Goal: Task Accomplishment & Management: Manage account settings

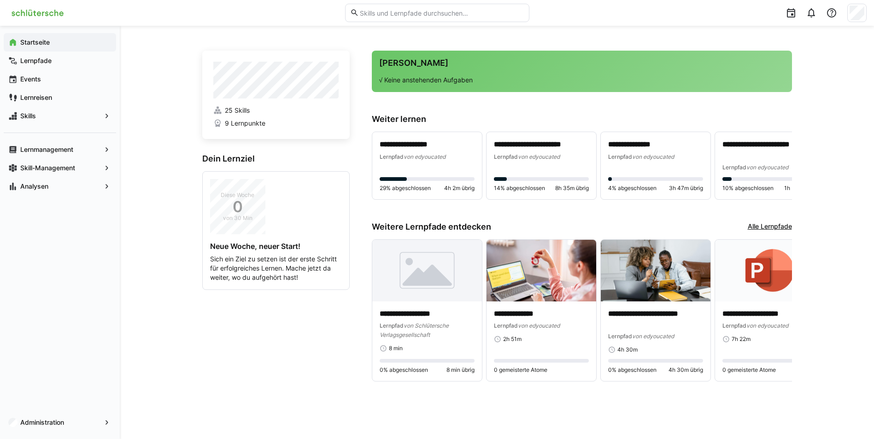
click at [841, 50] on div "**********" at bounding box center [497, 233] width 754 height 414
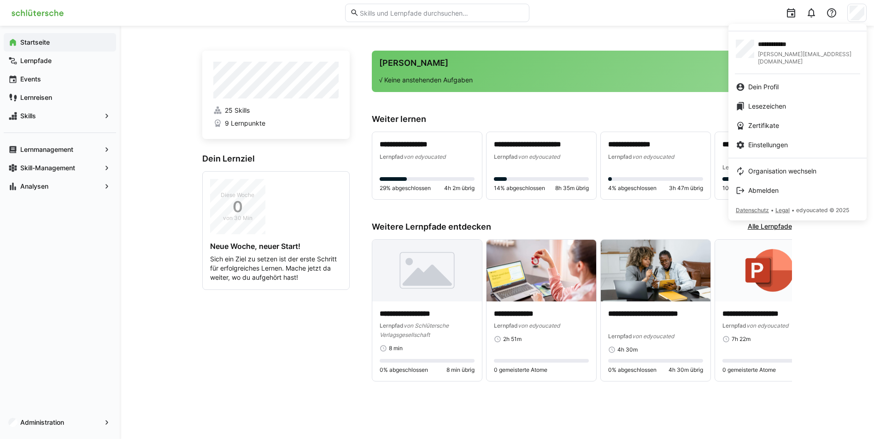
click at [47, 424] on div at bounding box center [437, 219] width 874 height 439
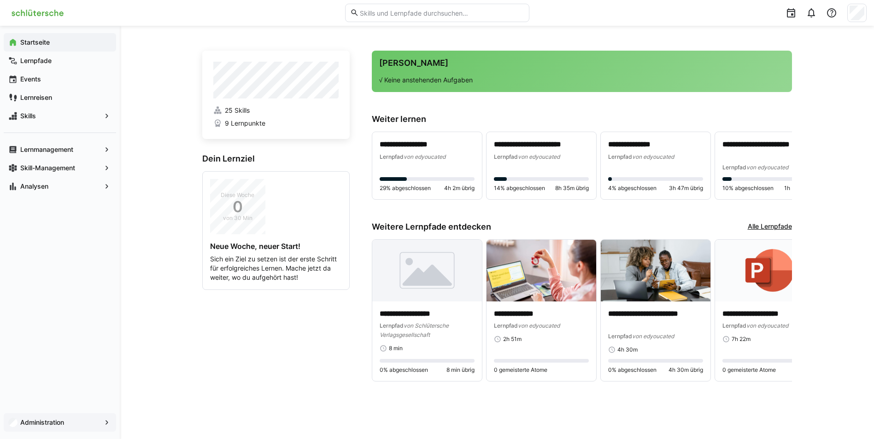
click at [0, 0] on app-navigation-label "Administration" at bounding box center [0, 0] width 0 height 0
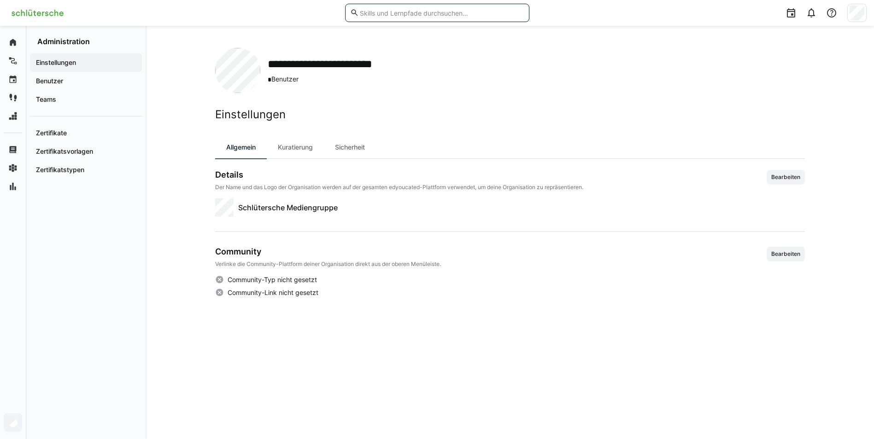
click at [396, 14] on input "text" at bounding box center [441, 13] width 165 height 8
click at [69, 75] on div "Benutzer" at bounding box center [86, 81] width 112 height 18
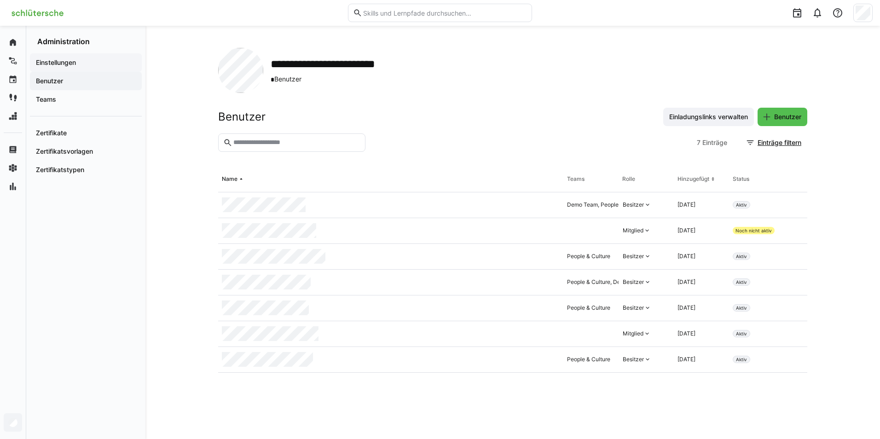
click at [67, 55] on div "Einstellungen" at bounding box center [86, 62] width 112 height 18
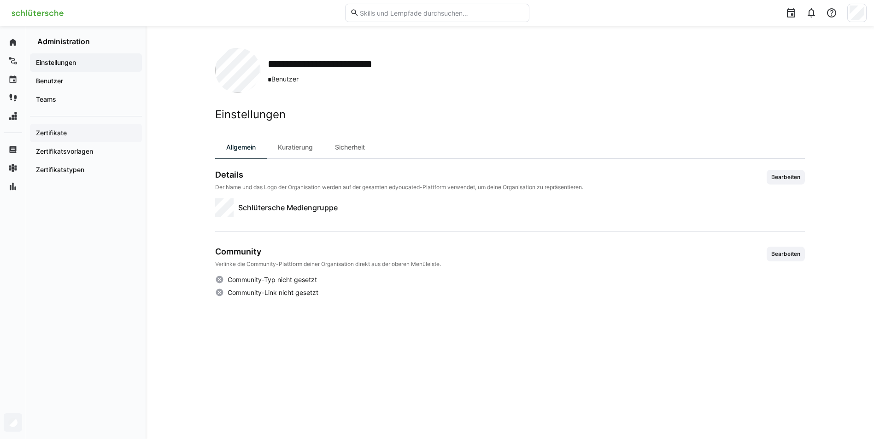
click at [69, 134] on span "Zertifikate" at bounding box center [86, 132] width 103 height 9
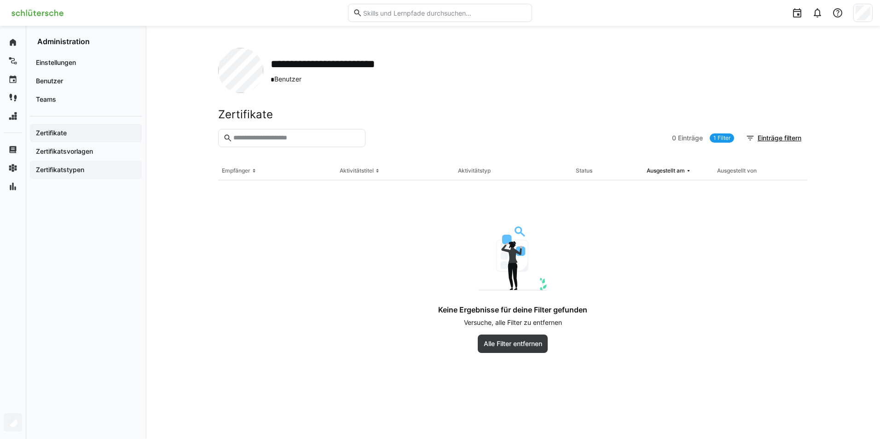
click at [87, 161] on div "Zertifikatstypen" at bounding box center [86, 170] width 112 height 18
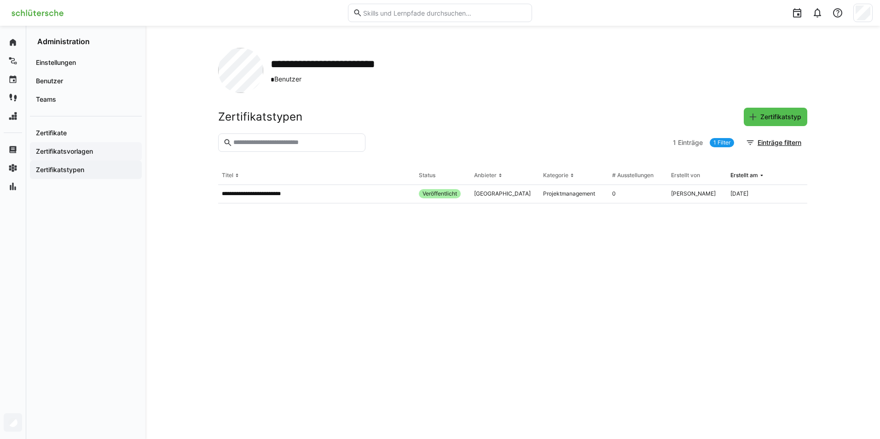
click at [0, 0] on app-navigation-label "Zertifikatsvorlagen" at bounding box center [0, 0] width 0 height 0
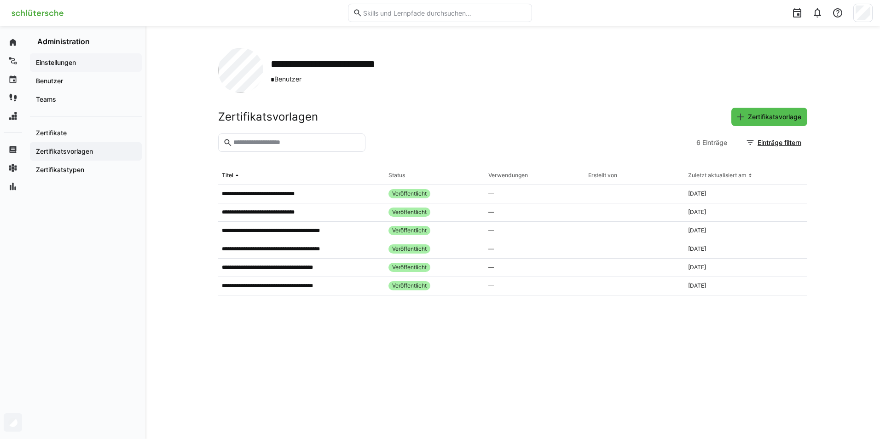
click at [0, 0] on app-navigation-label "Einstellungen" at bounding box center [0, 0] width 0 height 0
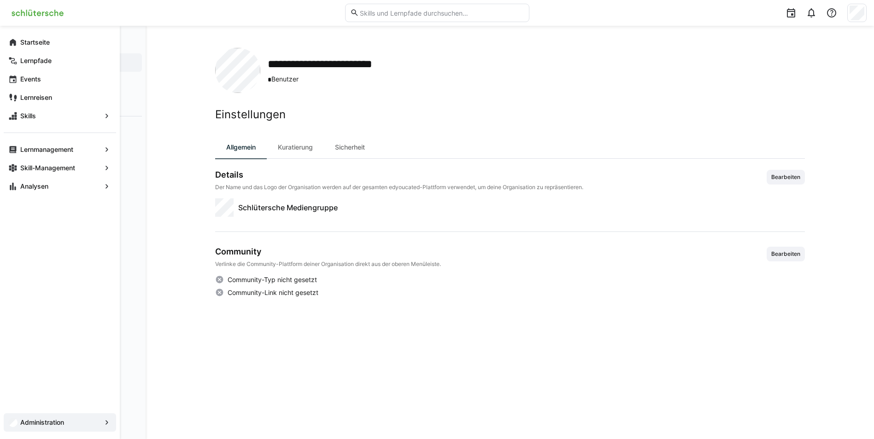
click at [0, 0] on app-navigation-label "Administration" at bounding box center [0, 0] width 0 height 0
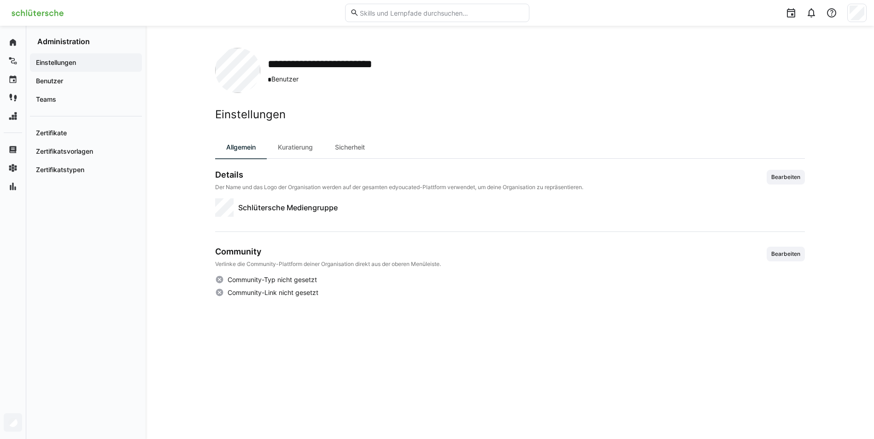
click at [275, 80] on span "* Benutzer" at bounding box center [341, 80] width 147 height 10
click at [828, 16] on eds-icon at bounding box center [831, 12] width 11 height 11
click at [785, 12] on div at bounding box center [790, 13] width 18 height 18
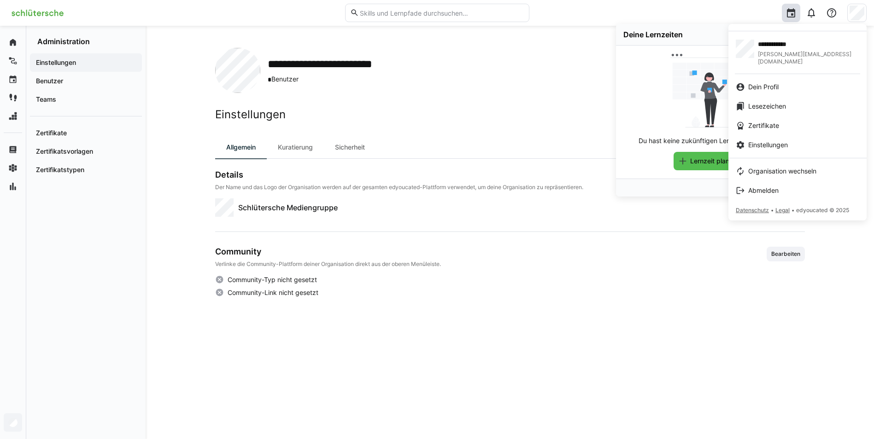
click at [763, 207] on span "Datenschutz" at bounding box center [751, 210] width 33 height 7
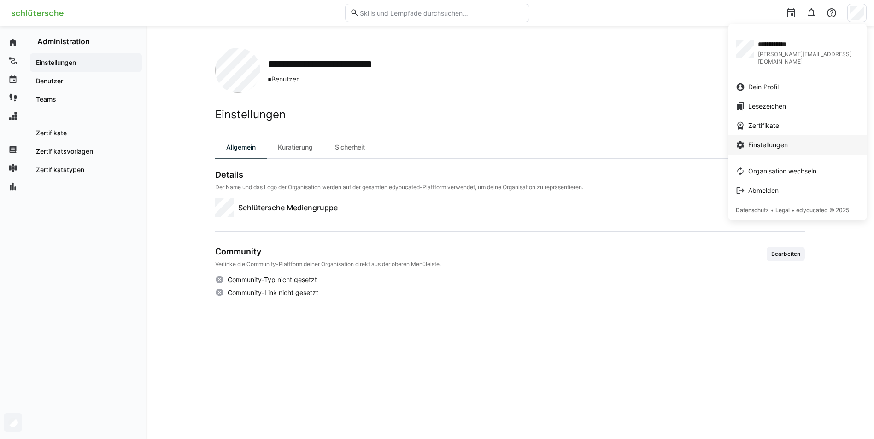
click at [777, 140] on span "Einstellungen" at bounding box center [768, 144] width 40 height 9
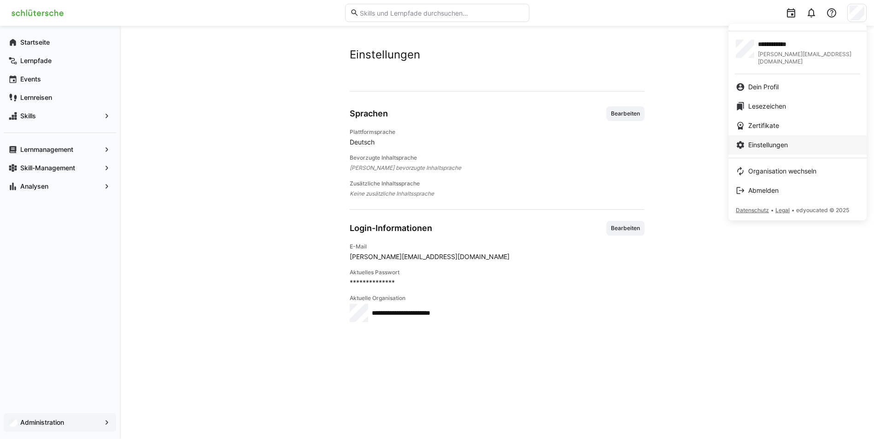
click at [783, 142] on span "Einstellungen" at bounding box center [768, 144] width 40 height 9
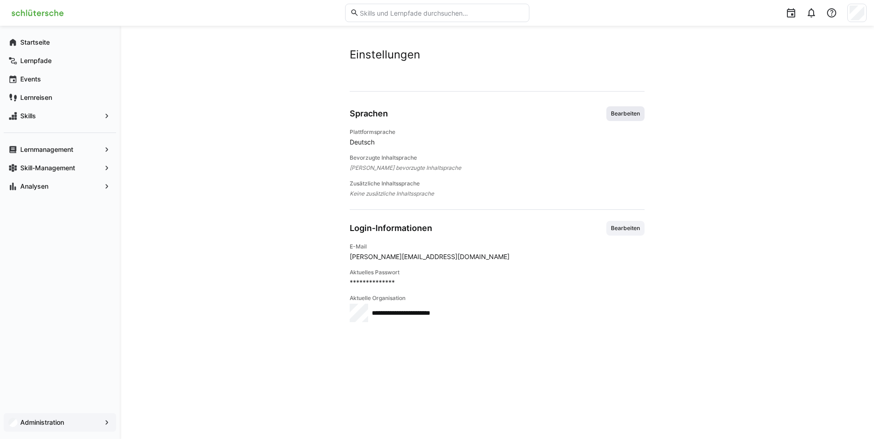
click at [630, 114] on span "Bearbeiten" at bounding box center [625, 113] width 31 height 7
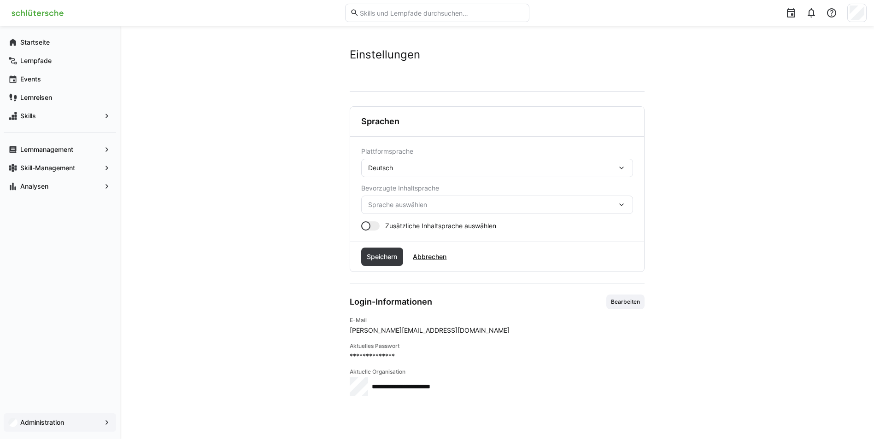
click at [490, 47] on div "**********" at bounding box center [497, 233] width 754 height 414
click at [428, 254] on span "Abbrechen" at bounding box center [429, 256] width 36 height 9
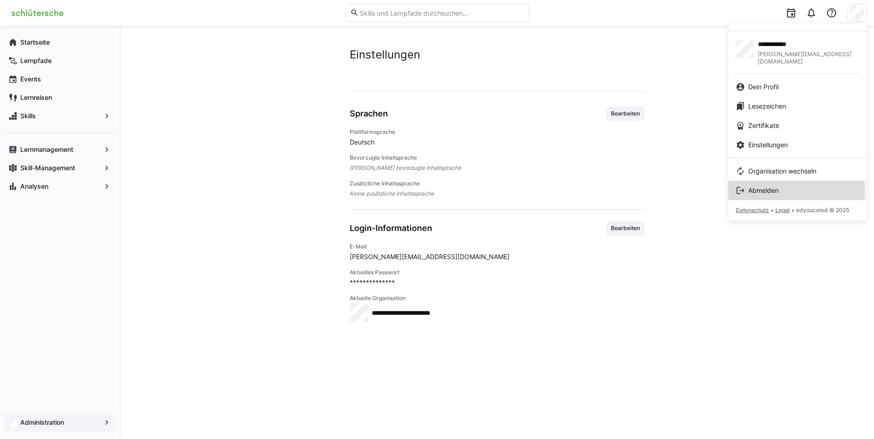
click at [758, 186] on span "Abmelden" at bounding box center [763, 190] width 30 height 9
